Goal: Information Seeking & Learning: Find specific page/section

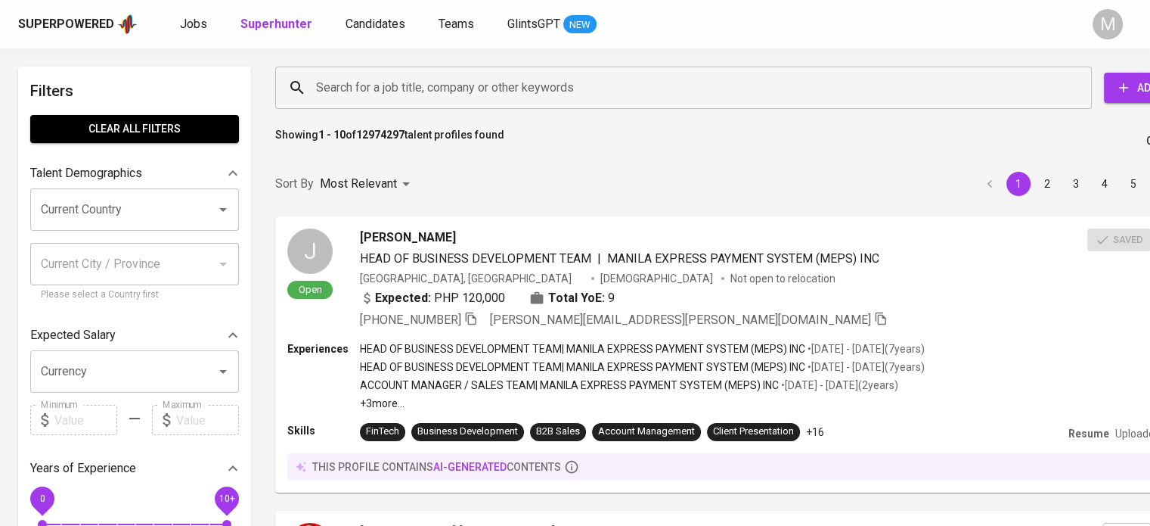
click at [495, 85] on input "Search for a job title, company or other keywords" at bounding box center [687, 87] width 750 height 29
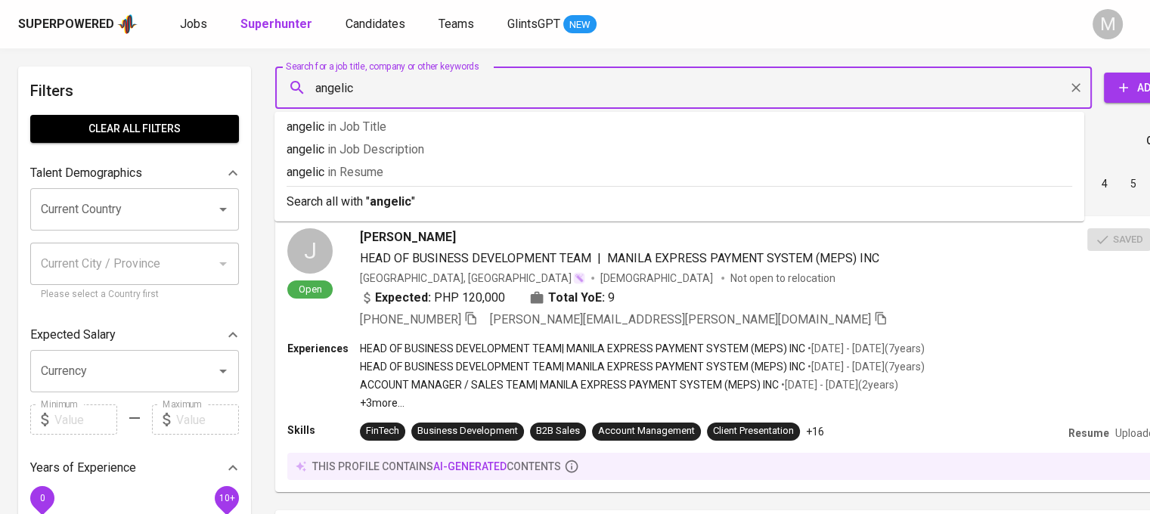
type input "[PERSON_NAME]"
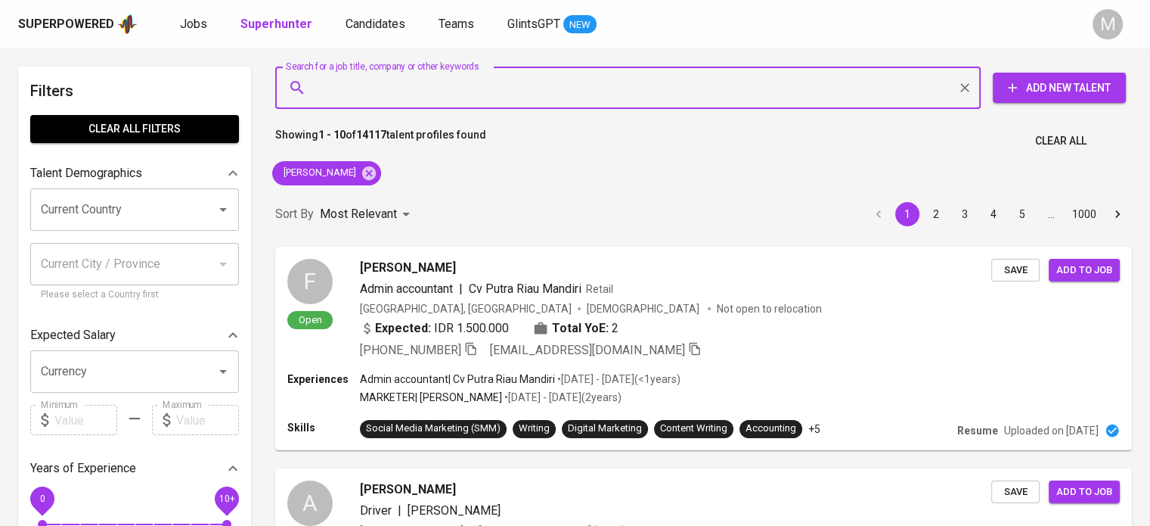
click at [172, 213] on input "Current Country" at bounding box center [113, 209] width 153 height 29
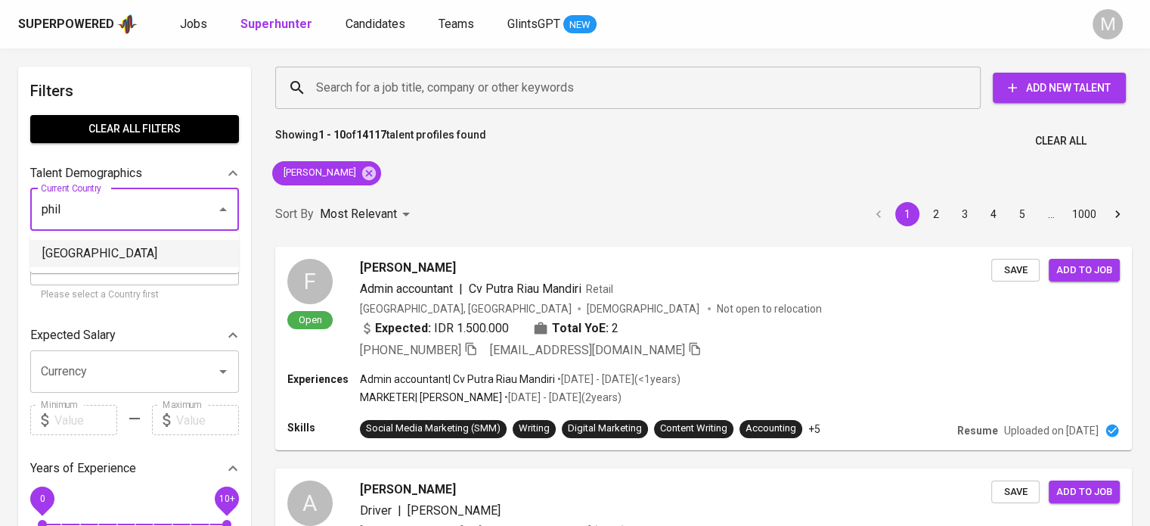
type input "[GEOGRAPHIC_DATA]"
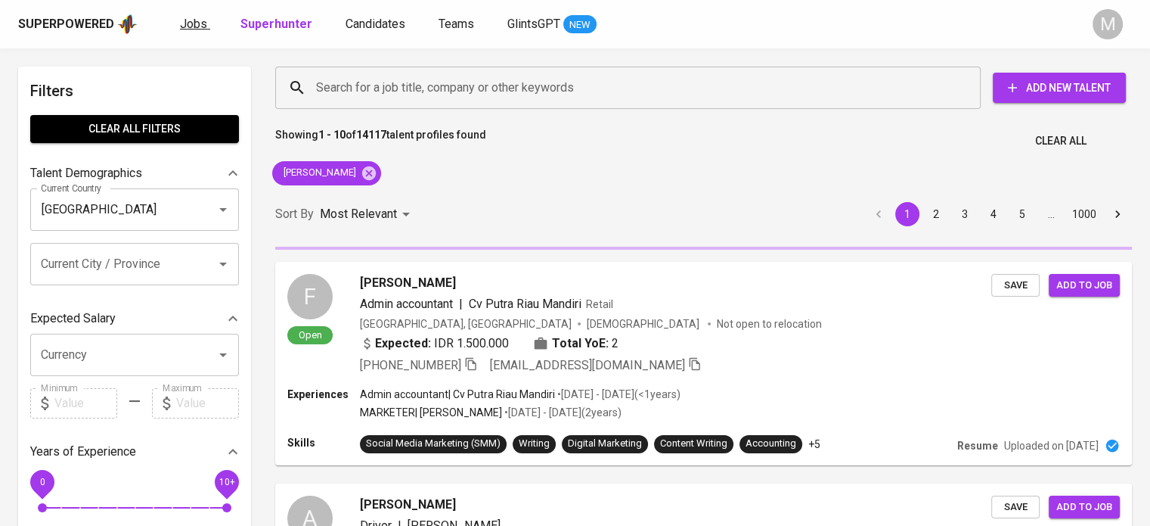
click at [193, 25] on span "Jobs" at bounding box center [193, 24] width 27 height 14
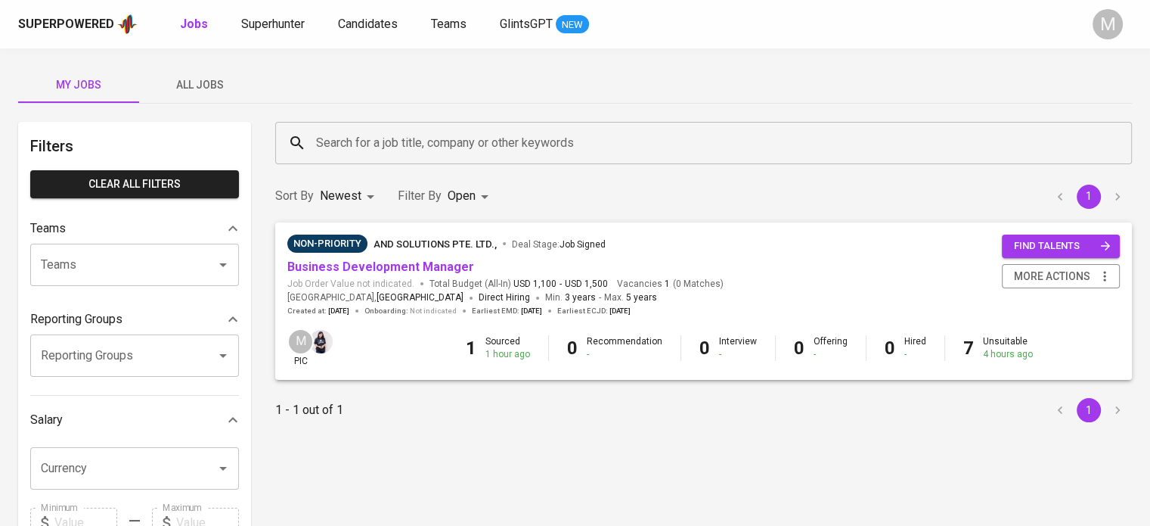
click at [464, 195] on body "Superpowered Jobs Superhunter Candidates Teams GlintsGPT NEW M My Jobs All Jobs…" at bounding box center [575, 516] width 1150 height 1032
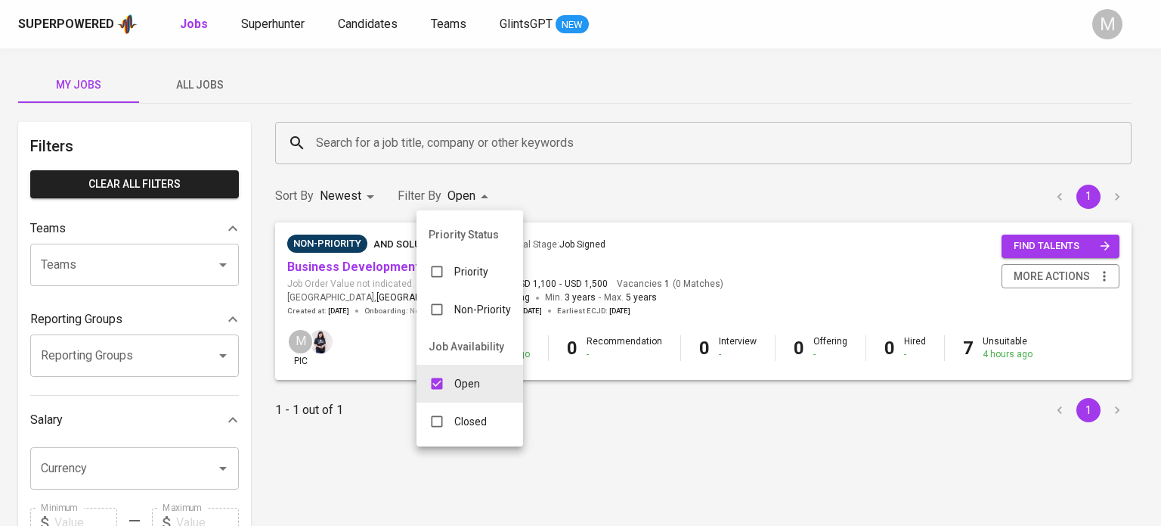
click at [457, 420] on p "Closed" at bounding box center [470, 421] width 33 height 15
type input "OPEN,CLOSE"
checkbox input "true"
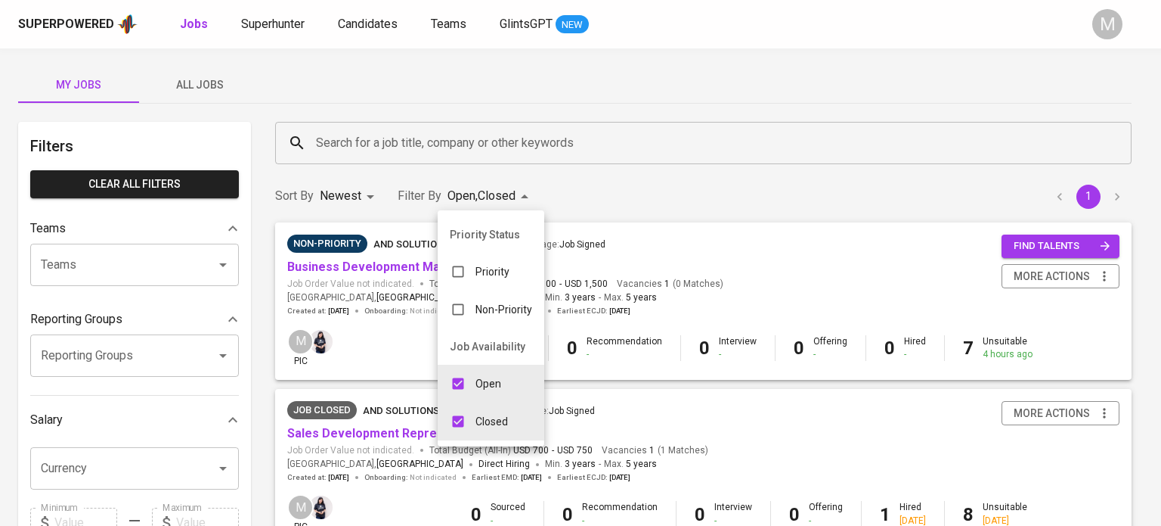
click at [470, 196] on div at bounding box center [580, 263] width 1161 height 526
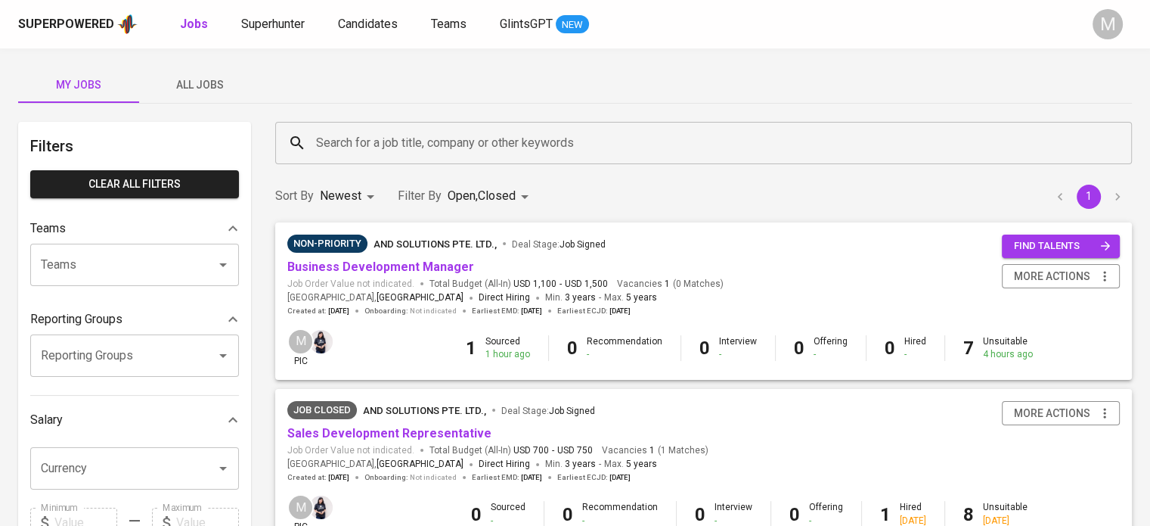
click at [472, 200] on body "Superpowered Jobs Superhunter Candidates Teams GlintsGPT NEW M My Jobs All Jobs…" at bounding box center [575, 516] width 1150 height 1032
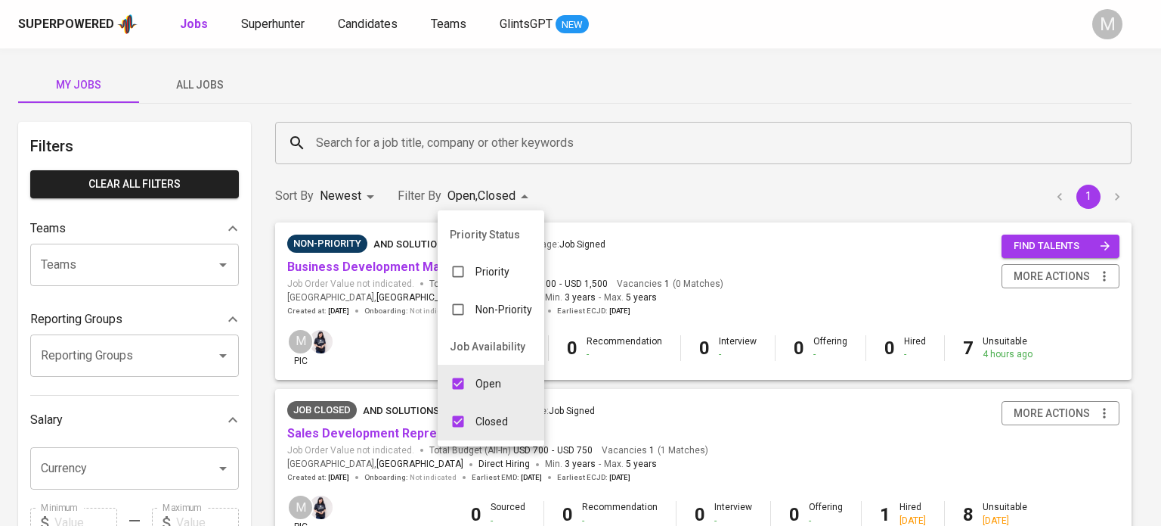
click at [473, 384] on div "Open" at bounding box center [476, 383] width 76 height 29
type input "CLOSE"
checkbox input "false"
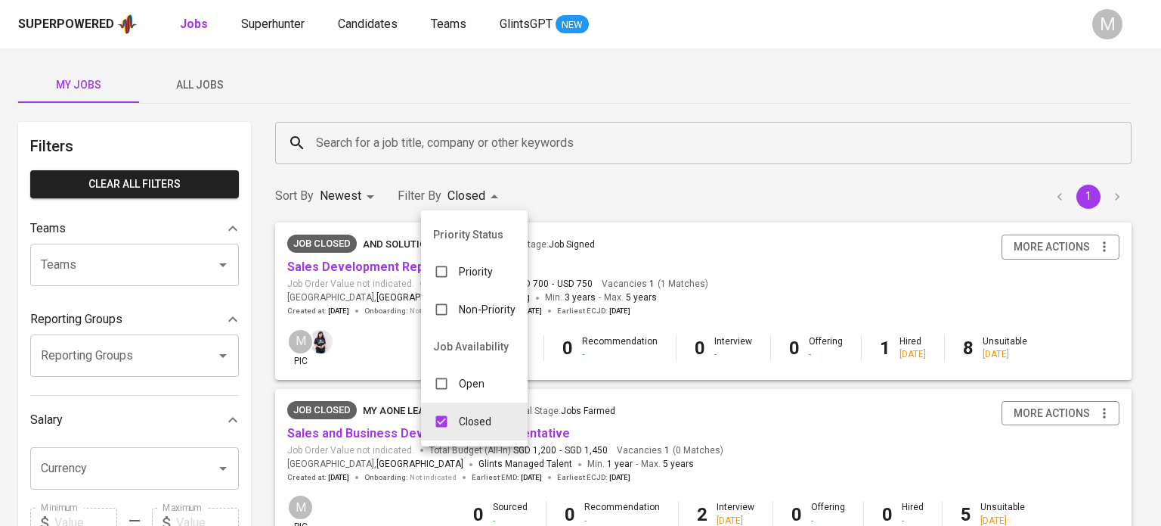
click at [408, 137] on div at bounding box center [580, 263] width 1161 height 526
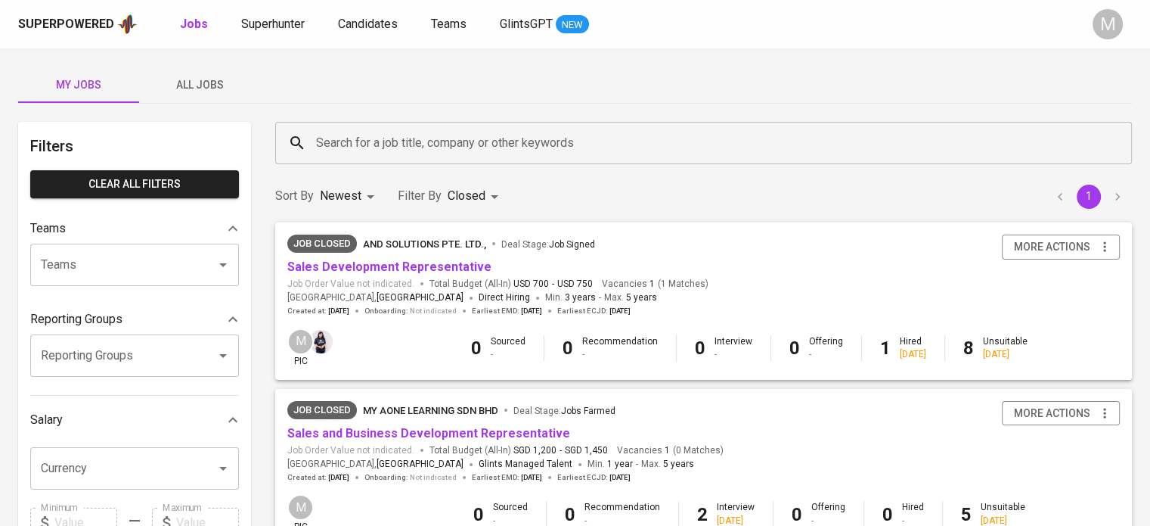
click at [414, 143] on input "Search for a job title, company or other keywords" at bounding box center [707, 143] width 790 height 29
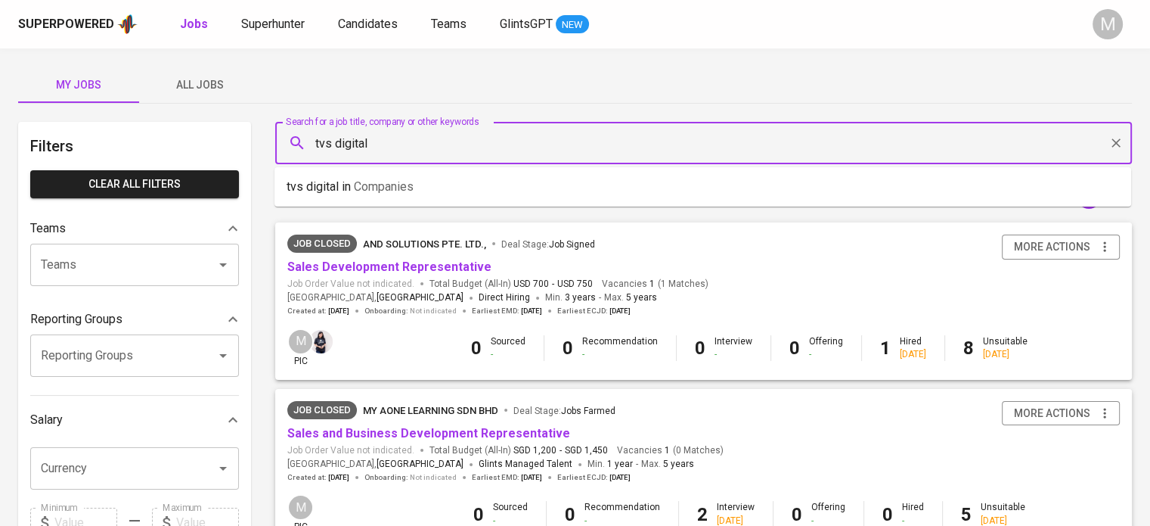
type input "tvs digital"
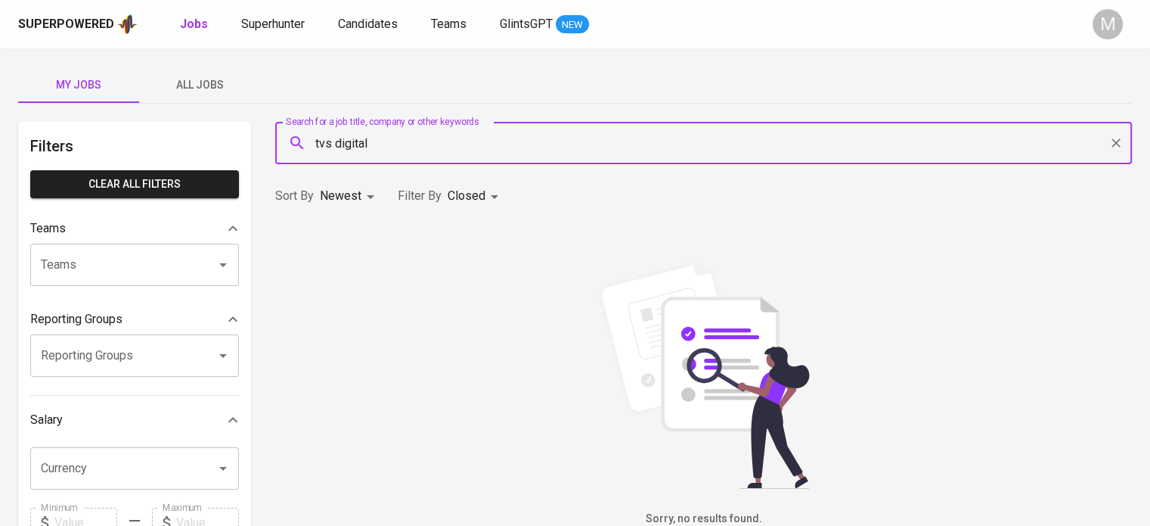
click at [474, 187] on body "Superpowered Jobs Superhunter Candidates Teams GlintsGPT NEW M My Jobs All Jobs…" at bounding box center [575, 516] width 1150 height 1032
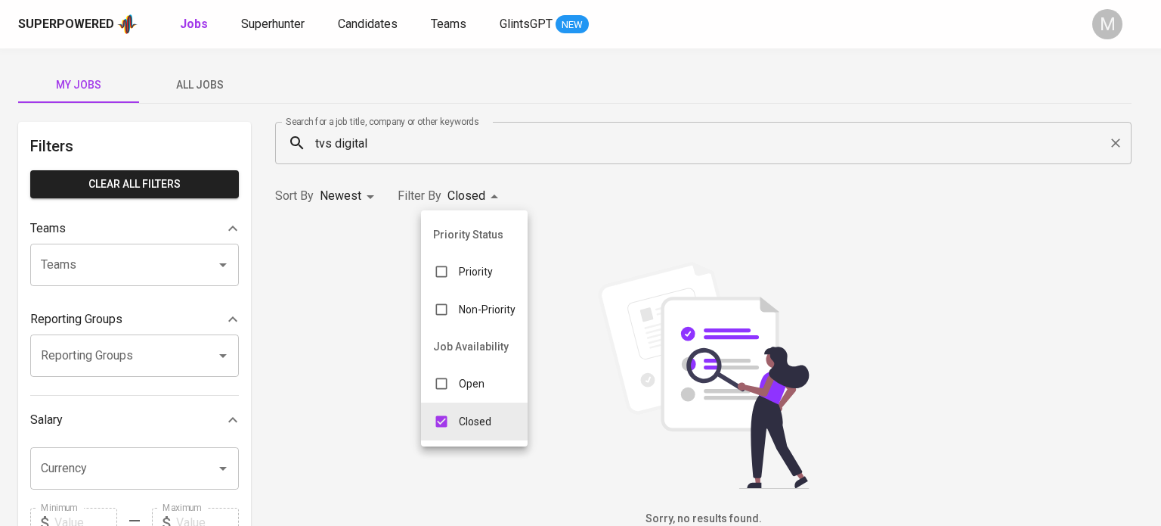
click at [468, 376] on p "Open" at bounding box center [472, 383] width 26 height 15
type input "CLOSE,OPEN"
checkbox input "true"
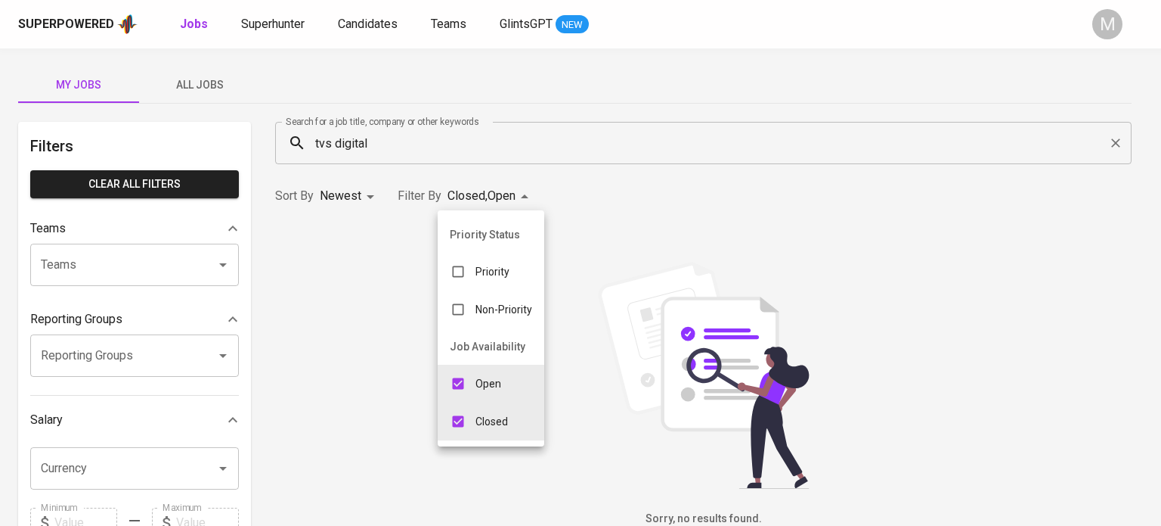
click at [363, 199] on div at bounding box center [580, 263] width 1161 height 526
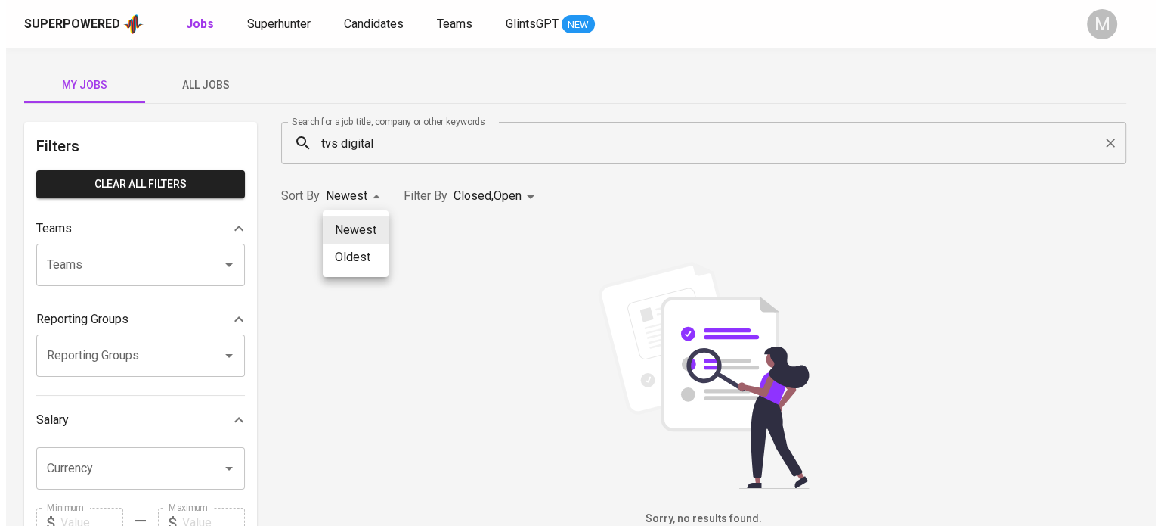
click at [363, 193] on body "Superpowered Jobs Superhunter Candidates Teams GlintsGPT NEW M My Jobs All Jobs…" at bounding box center [575, 516] width 1150 height 1032
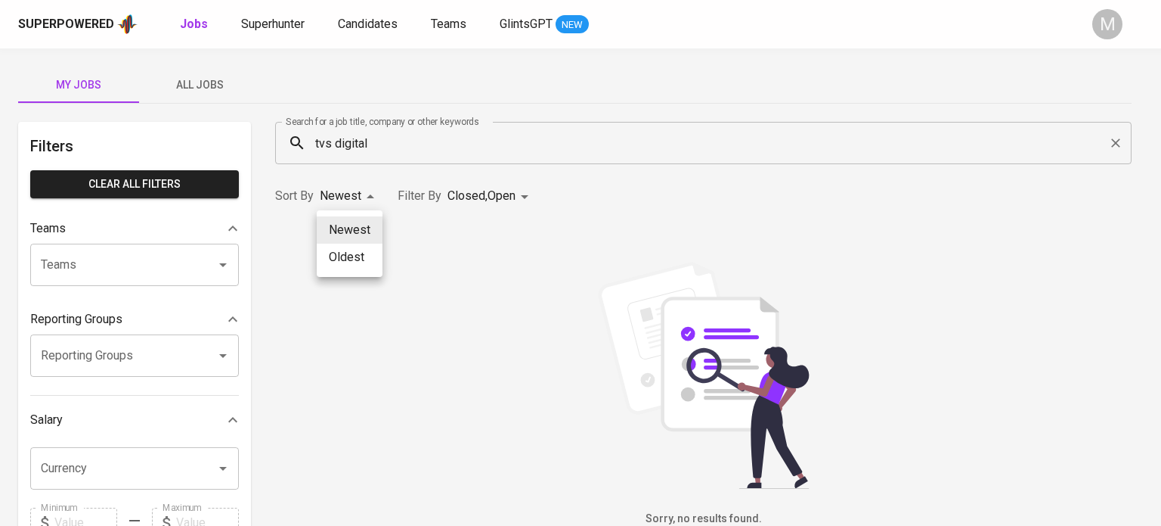
click at [363, 260] on li "Oldest" at bounding box center [350, 256] width 66 height 27
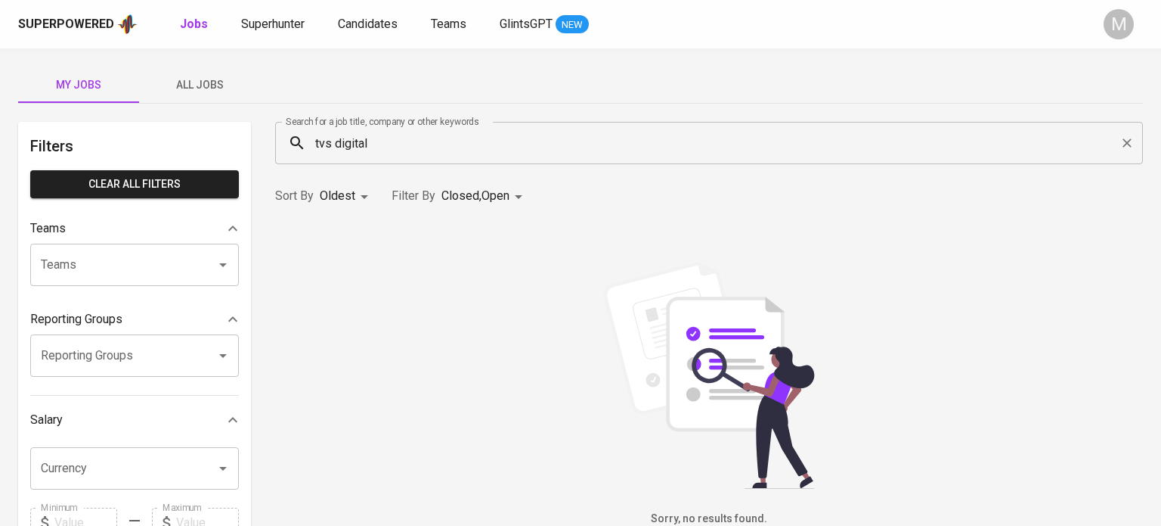
click at [355, 194] on body "Superpowered Jobs Superhunter Candidates Teams GlintsGPT NEW M My Jobs All Jobs…" at bounding box center [580, 516] width 1161 height 1032
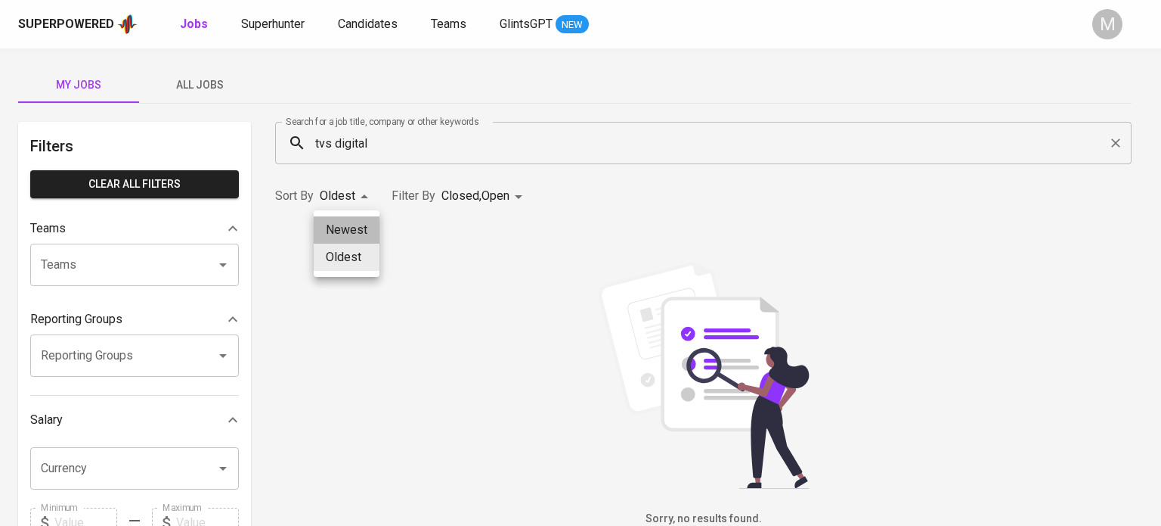
click at [365, 228] on li "Newest" at bounding box center [347, 229] width 66 height 27
type input "NEWEST"
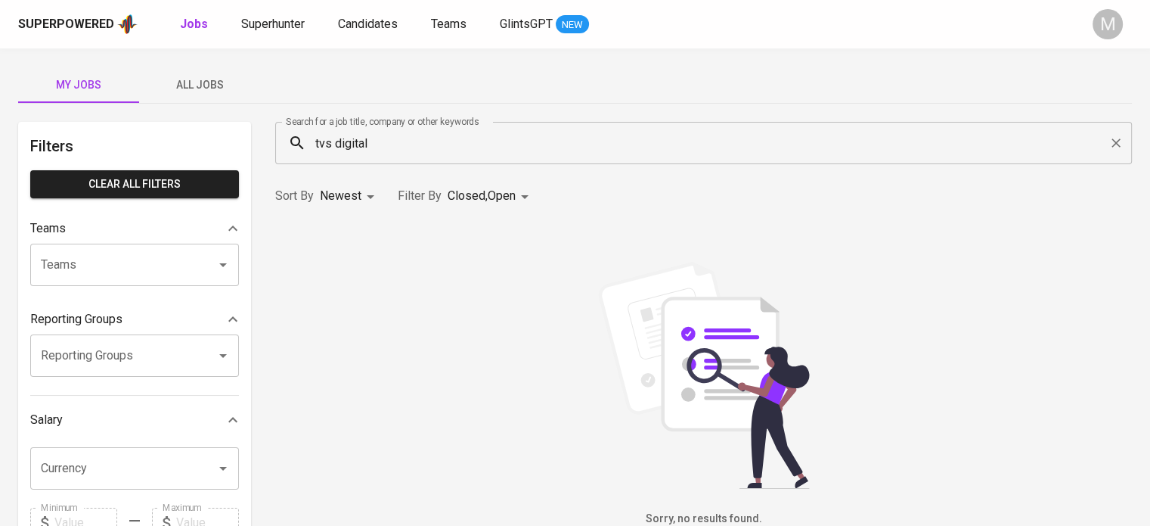
click at [421, 139] on input "tvs digital" at bounding box center [707, 143] width 790 height 29
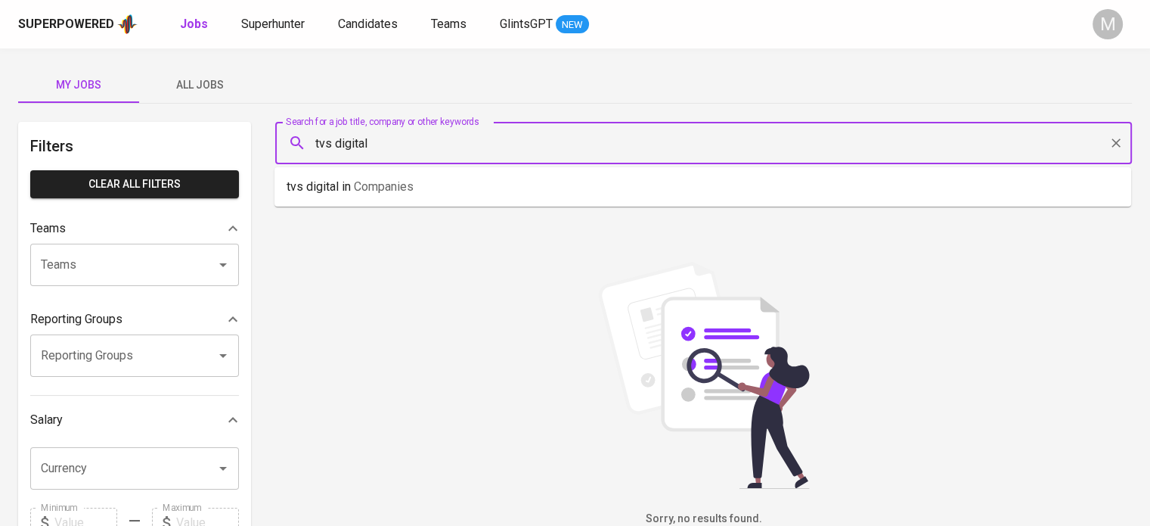
click at [421, 139] on input "tvs digital" at bounding box center [707, 143] width 790 height 29
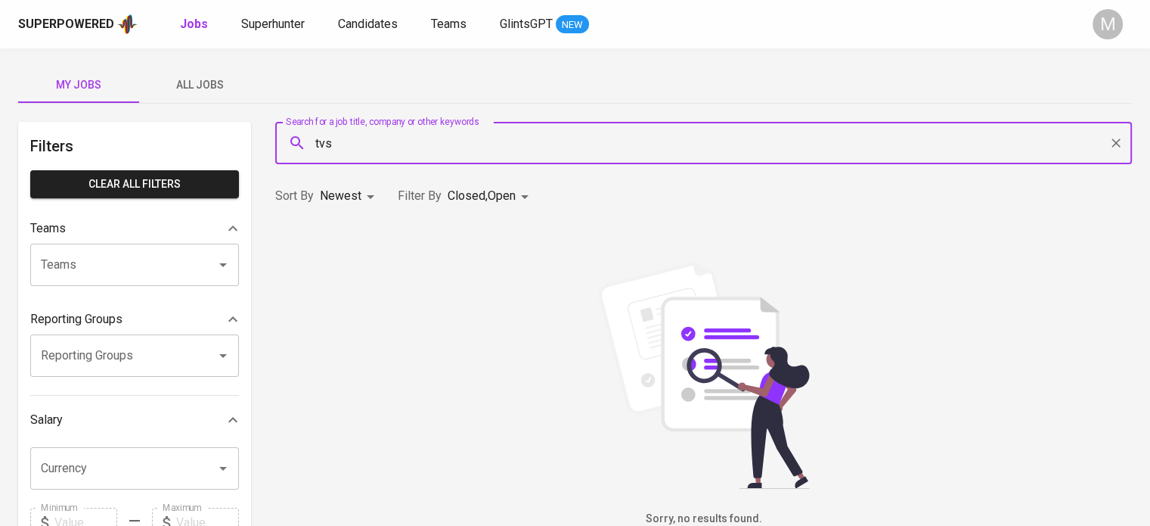
drag, startPoint x: 209, startPoint y: 90, endPoint x: 203, endPoint y: 81, distance: 10.9
click at [209, 88] on span "All Jobs" at bounding box center [199, 85] width 103 height 19
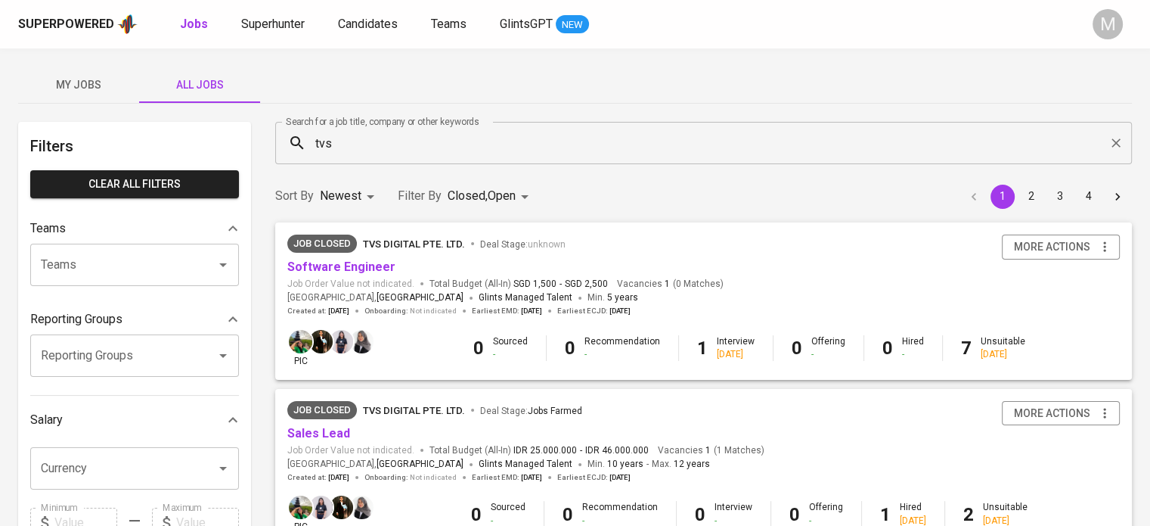
click at [368, 140] on input "tvs" at bounding box center [707, 143] width 790 height 29
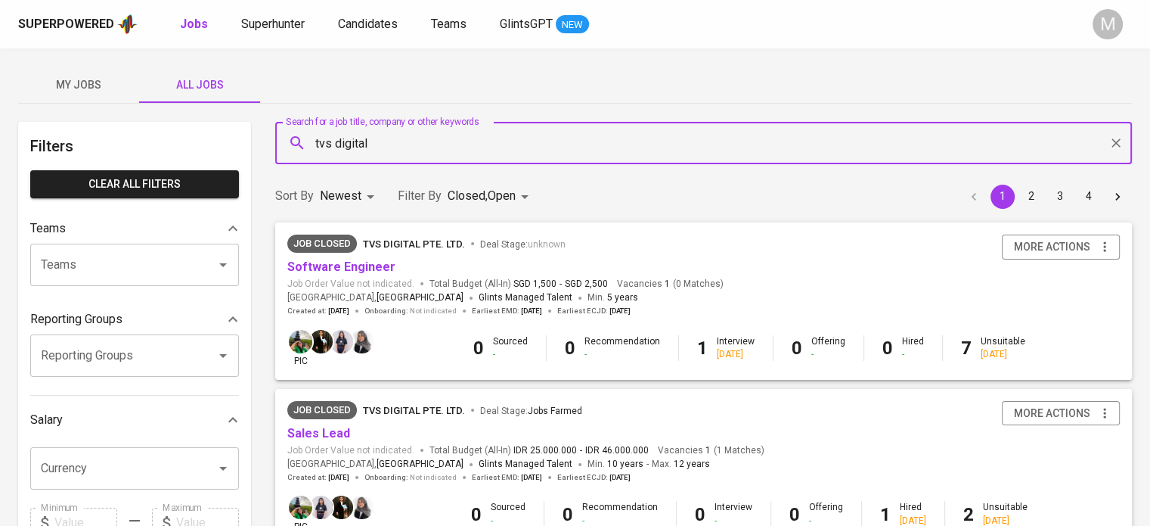
type input "tvs digital"
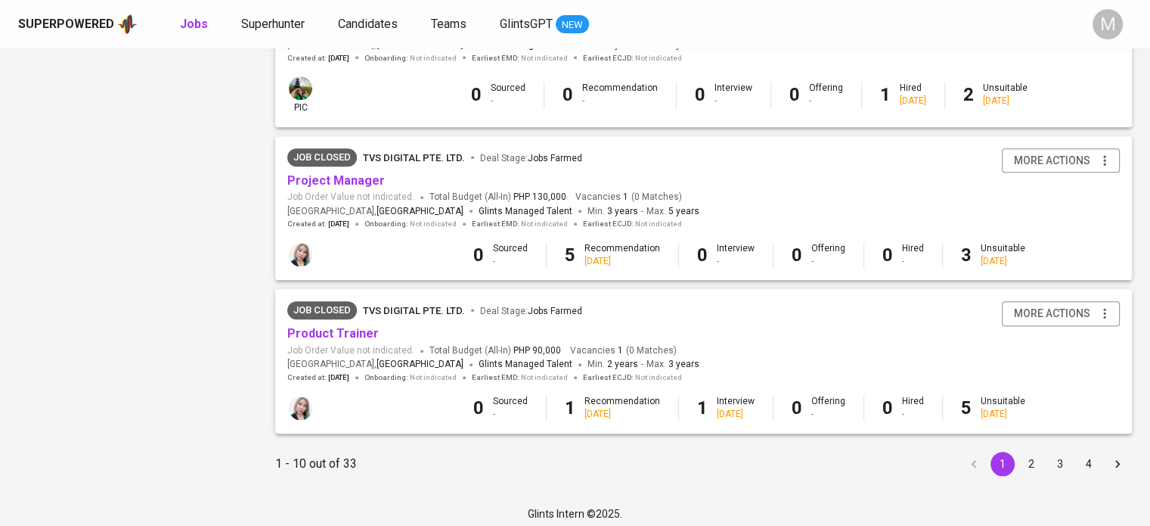
scroll to position [1423, 0]
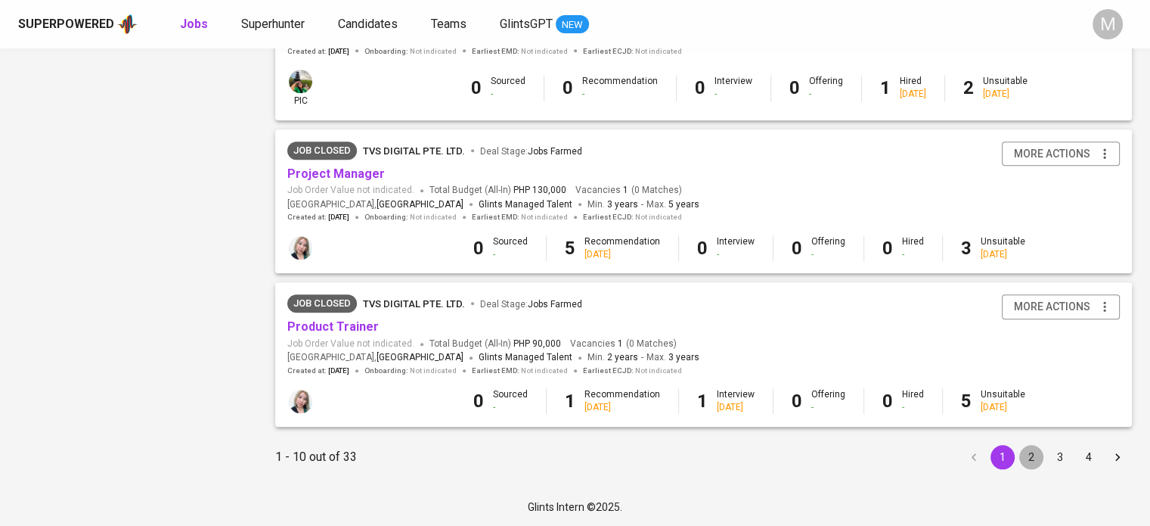
click at [1031, 460] on button "2" at bounding box center [1031, 457] width 24 height 24
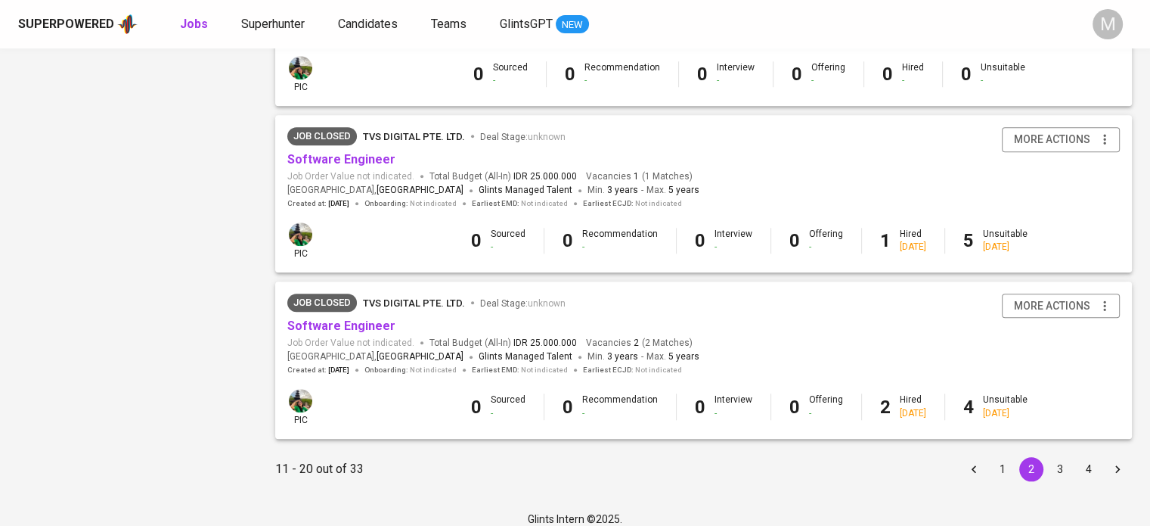
scroll to position [1410, 0]
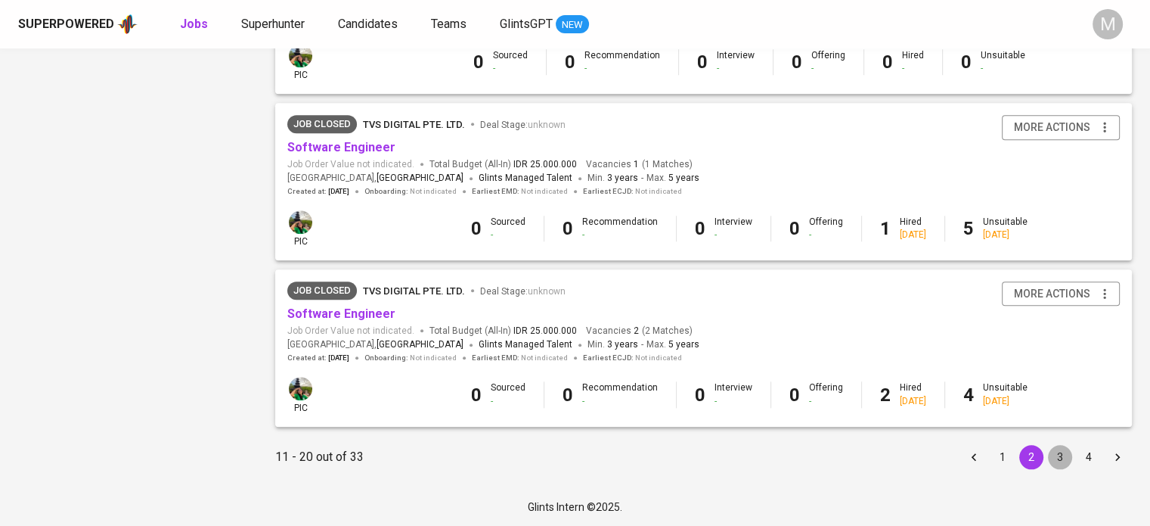
click at [1065, 448] on button "3" at bounding box center [1060, 457] width 24 height 24
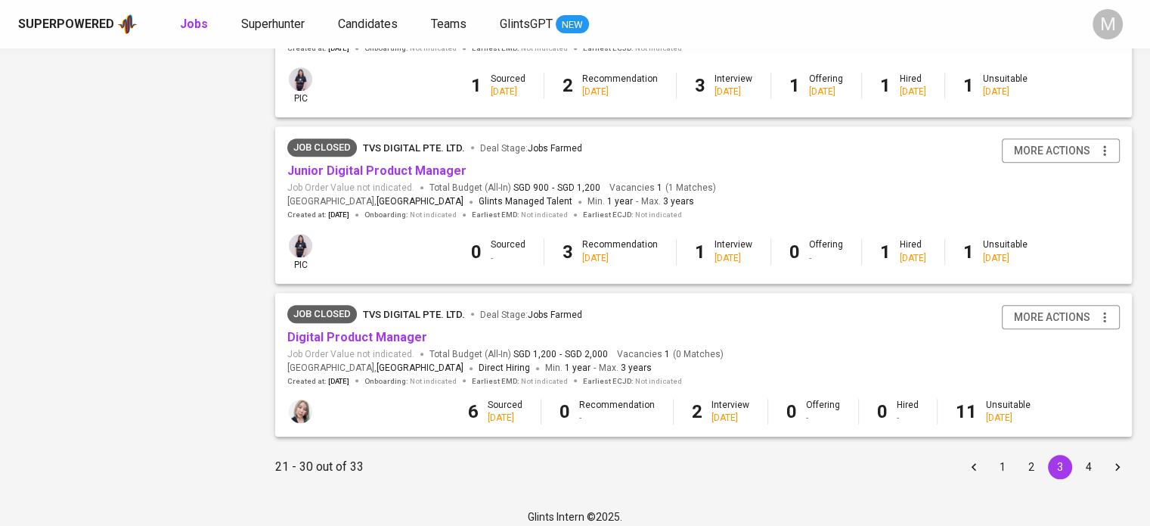
scroll to position [1384, 0]
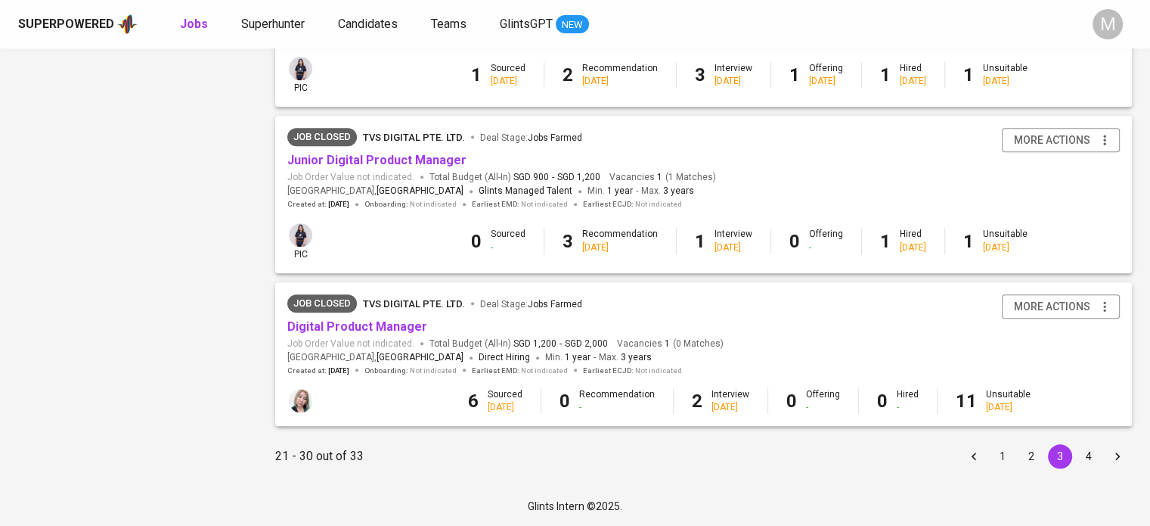
click at [1093, 457] on button "4" at bounding box center [1089, 456] width 24 height 24
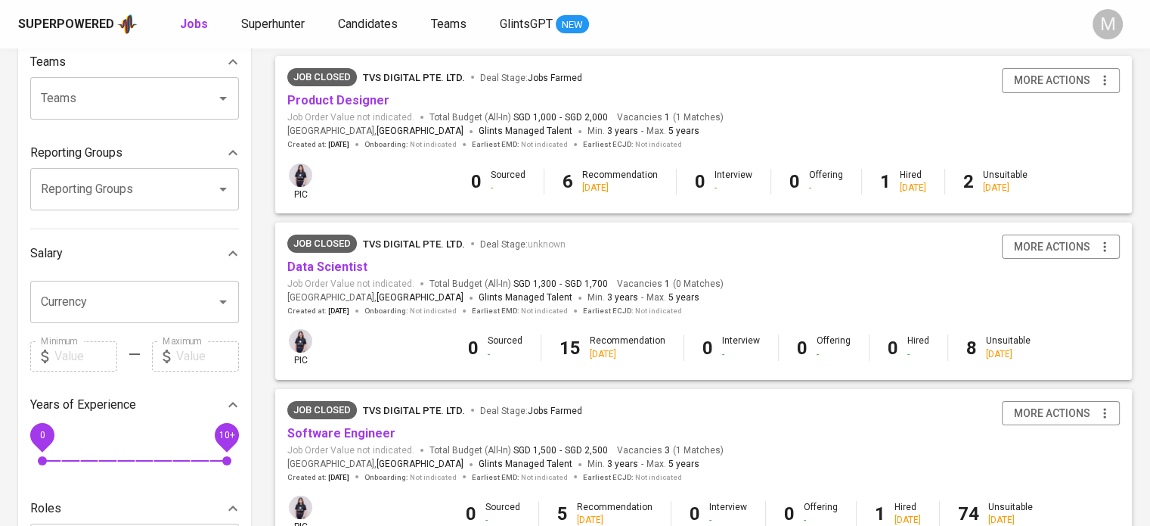
scroll to position [505, 0]
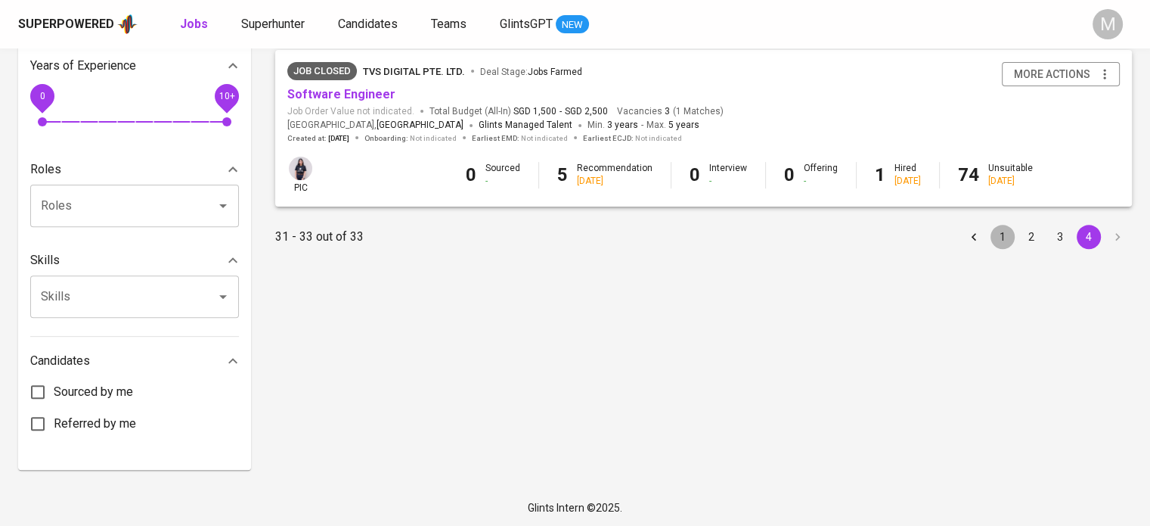
click at [1005, 237] on button "1" at bounding box center [1003, 237] width 24 height 24
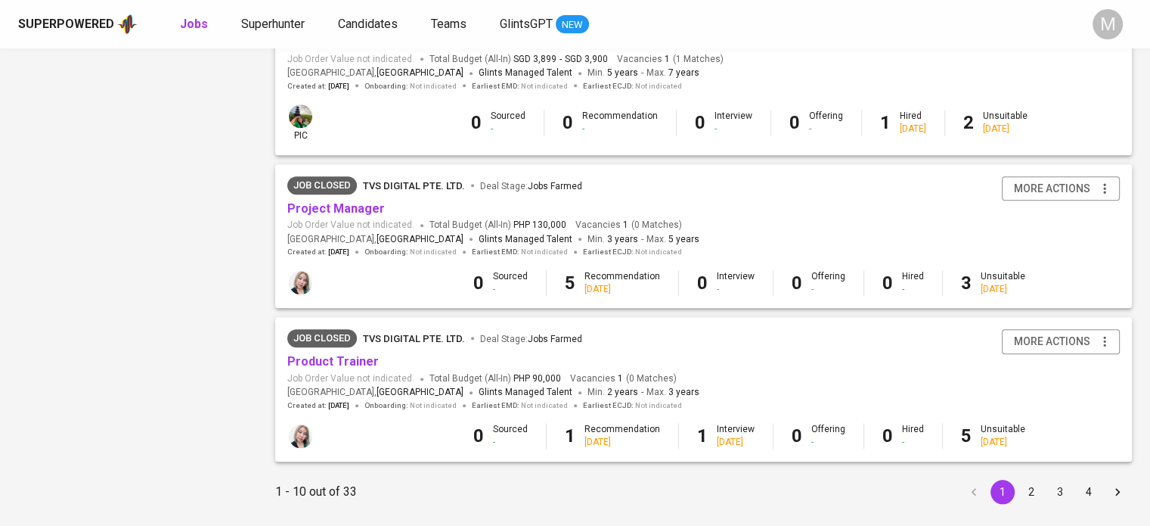
scroll to position [1423, 0]
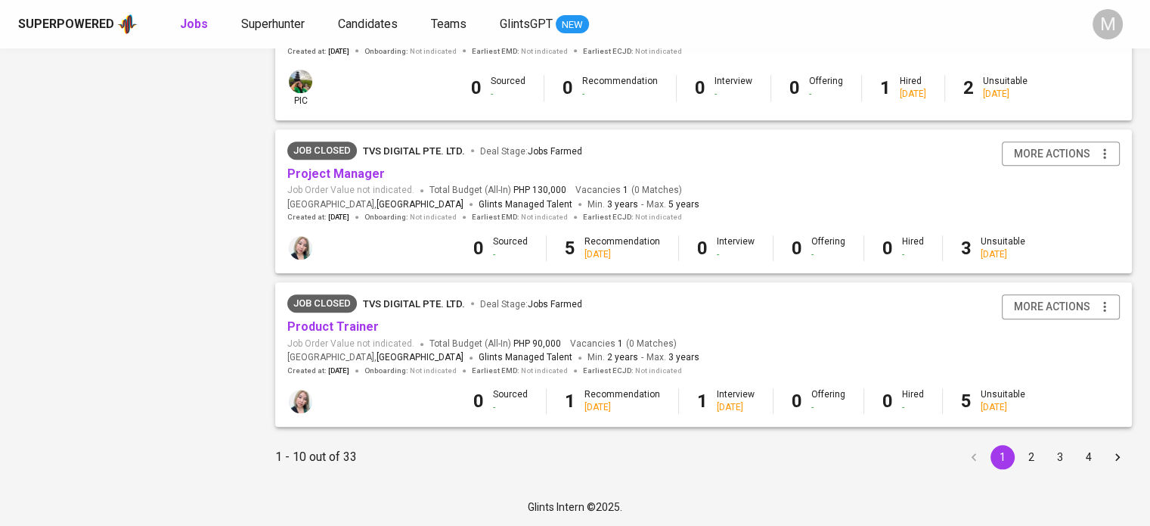
click at [1031, 456] on button "2" at bounding box center [1031, 457] width 24 height 24
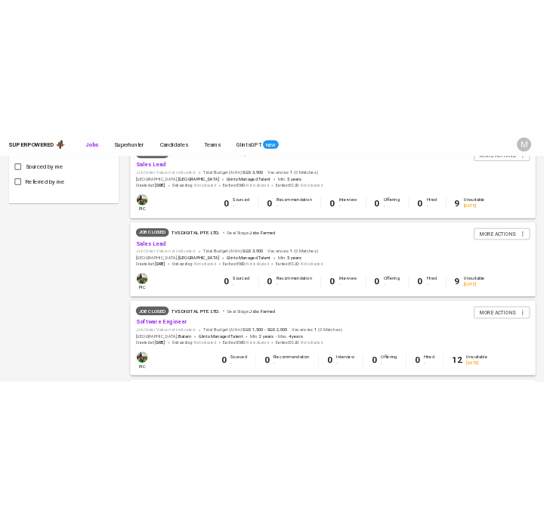
scroll to position [832, 0]
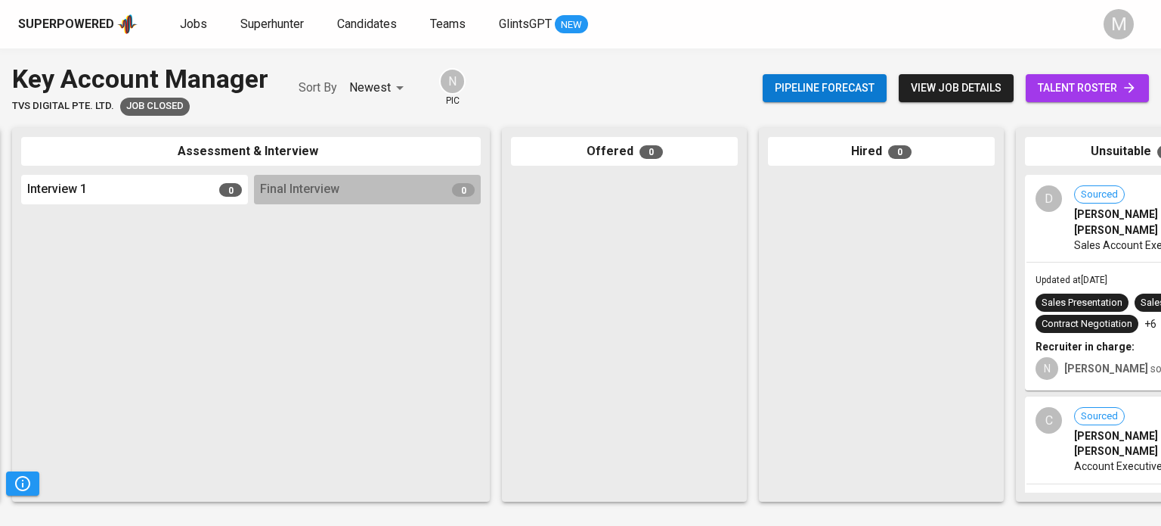
scroll to position [0, 638]
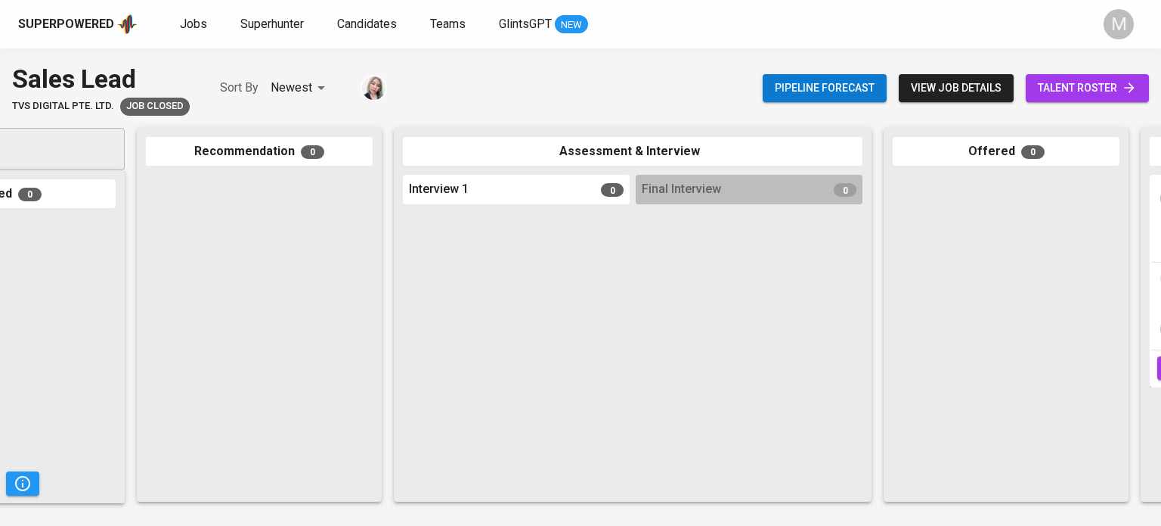
scroll to position [0, 501]
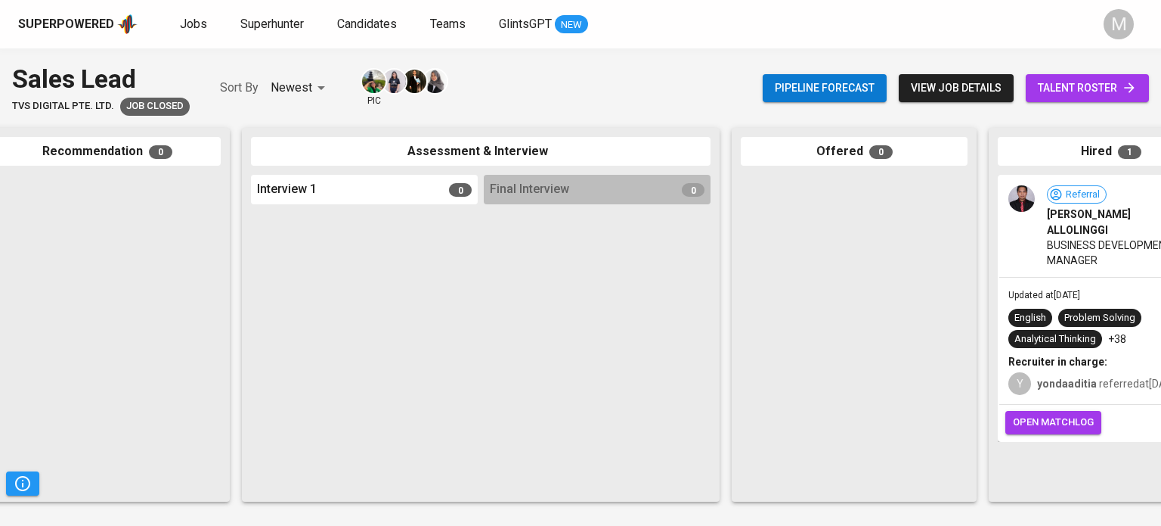
scroll to position [0, 638]
